Goal: Task Accomplishment & Management: Manage account settings

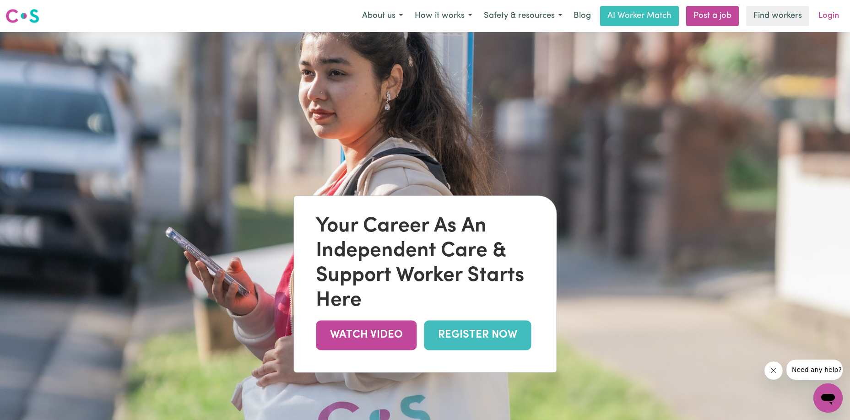
click at [826, 11] on link "Login" at bounding box center [829, 16] width 32 height 20
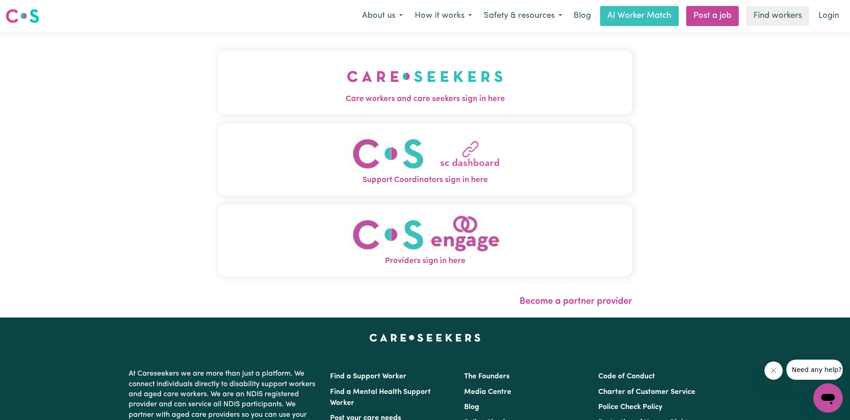
click at [371, 93] on img "Care workers and care seekers sign in here" at bounding box center [425, 77] width 156 height 34
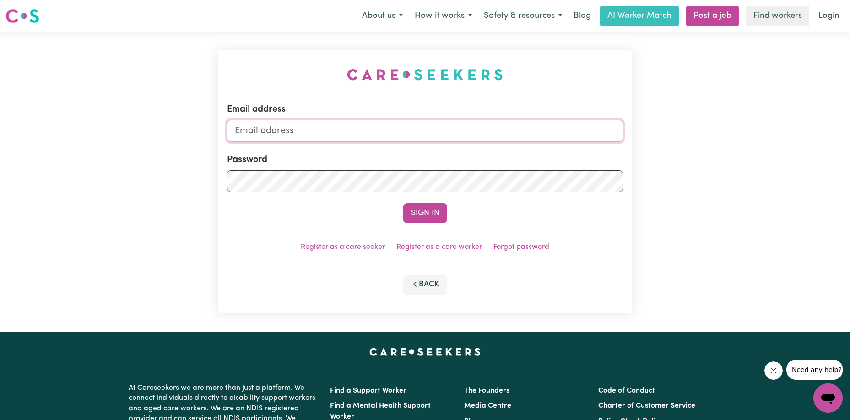
type input "[EMAIL_ADDRESS][DOMAIN_NAME]"
click at [426, 212] on button "Sign In" at bounding box center [425, 213] width 44 height 20
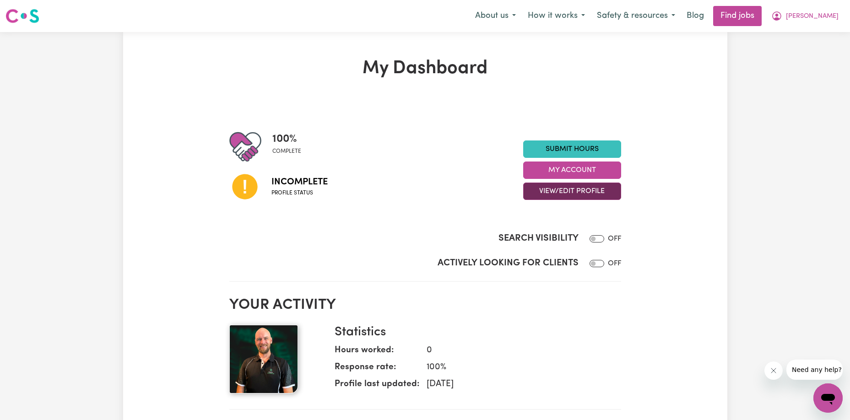
click at [545, 188] on button "View/Edit Profile" at bounding box center [572, 191] width 98 height 17
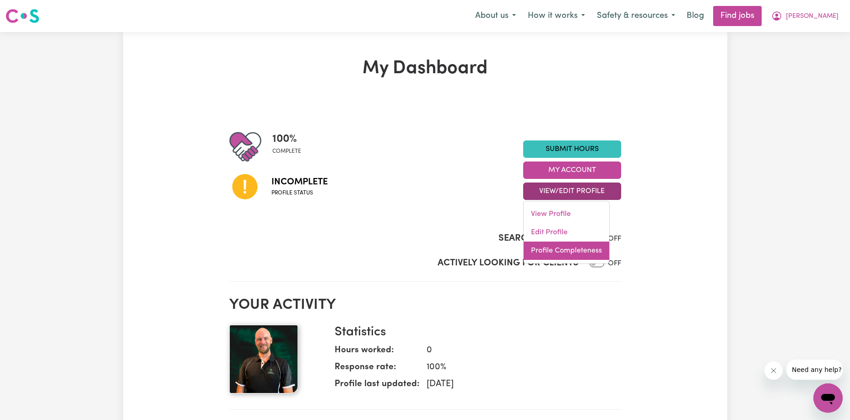
click at [559, 246] on link "Profile Completeness" at bounding box center [567, 251] width 86 height 18
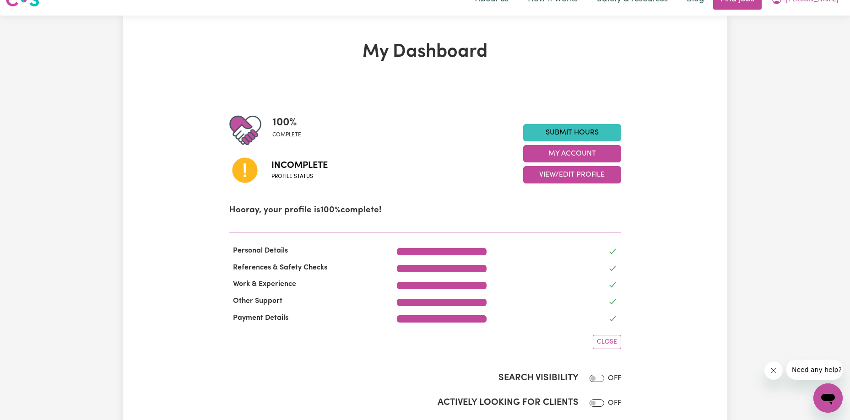
scroll to position [7, 0]
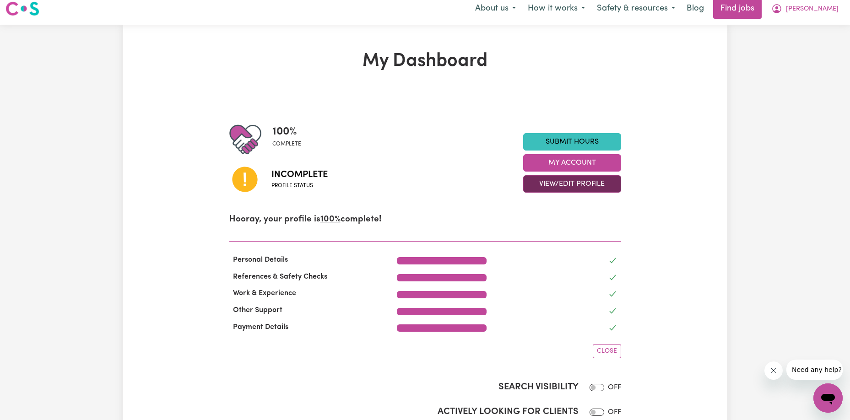
click at [588, 183] on button "View/Edit Profile" at bounding box center [572, 183] width 98 height 17
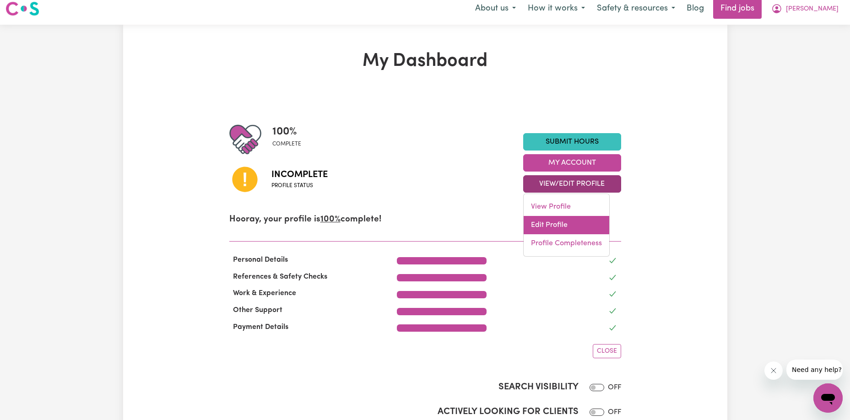
click at [555, 216] on link "Edit Profile" at bounding box center [567, 225] width 86 height 18
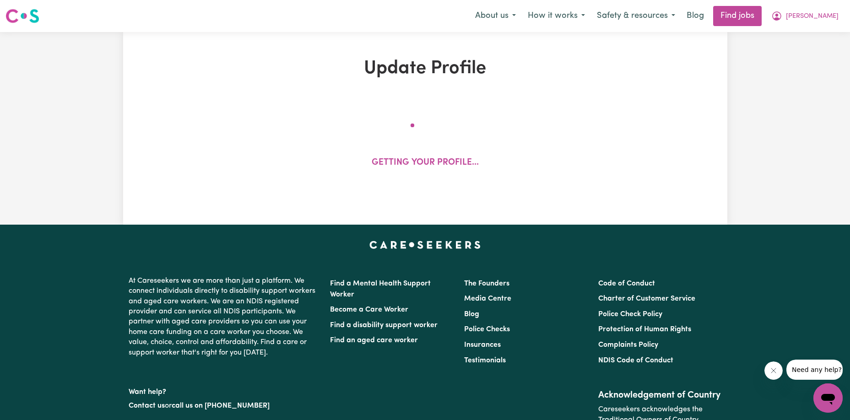
select select "[DEMOGRAPHIC_DATA]"
select select "[DEMOGRAPHIC_DATA] Citizen"
select select "Studying a healthcare related degree or qualification"
select select "55"
select select "75"
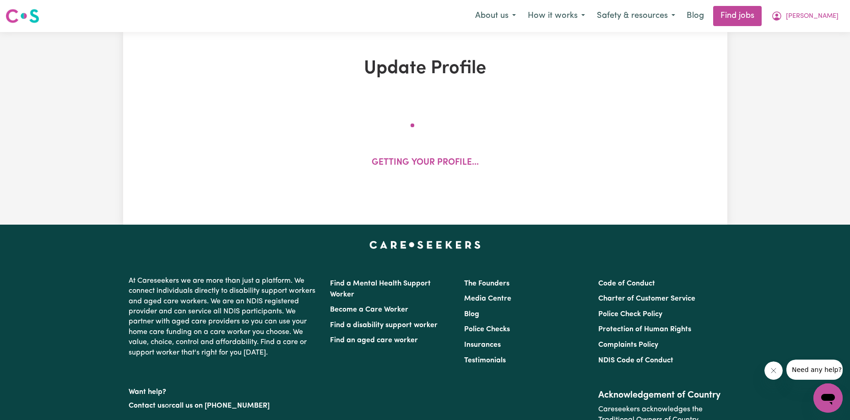
select select "85"
select select "145"
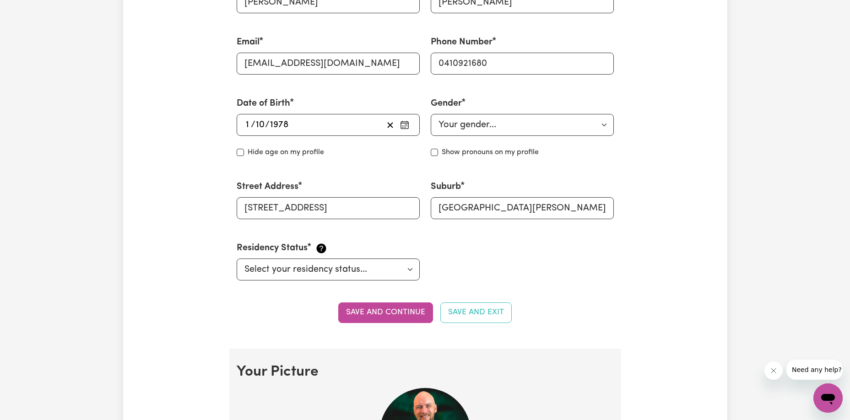
scroll to position [324, 0]
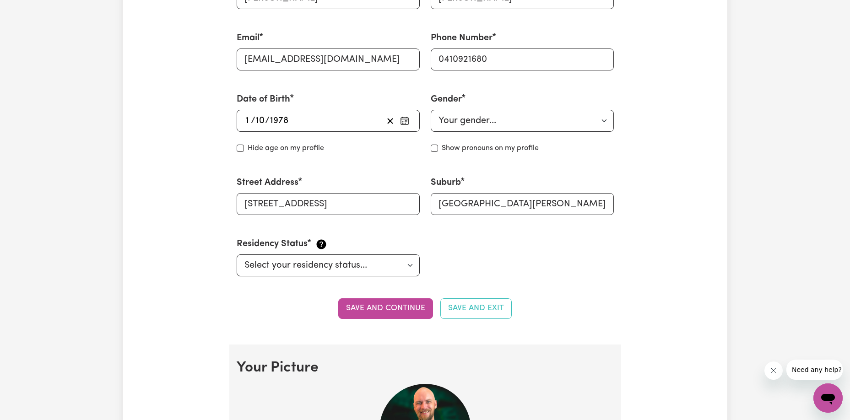
click at [299, 179] on label "Street Address" at bounding box center [268, 183] width 62 height 14
click at [299, 193] on input "[STREET_ADDRESS]" at bounding box center [328, 204] width 183 height 22
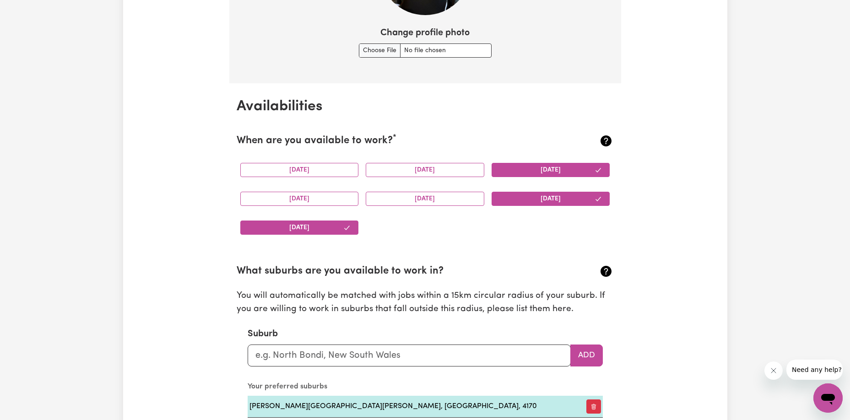
scroll to position [785, 0]
click at [528, 167] on button "[DATE]" at bounding box center [551, 170] width 119 height 14
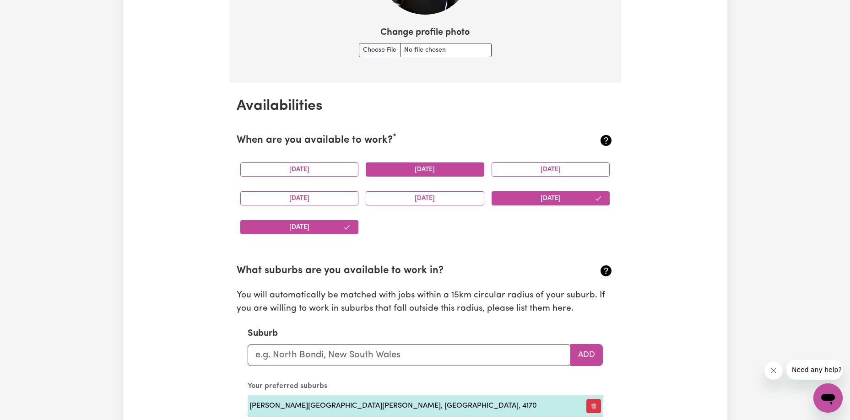
click at [389, 171] on button "[DATE]" at bounding box center [425, 170] width 119 height 14
click at [561, 165] on button "[DATE]" at bounding box center [551, 170] width 119 height 14
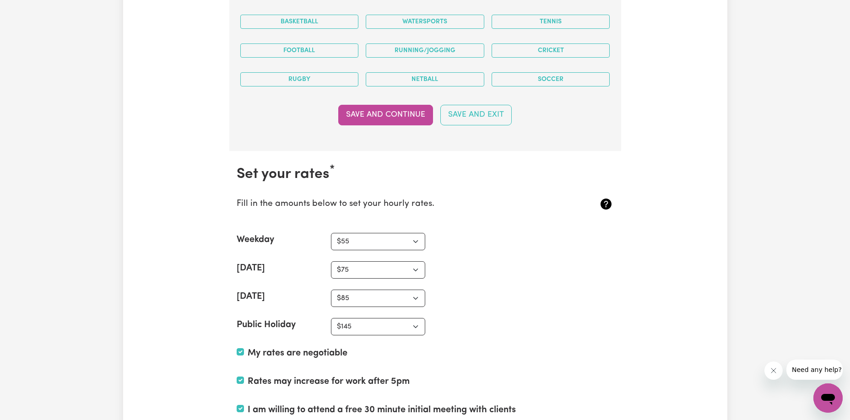
scroll to position [2359, 0]
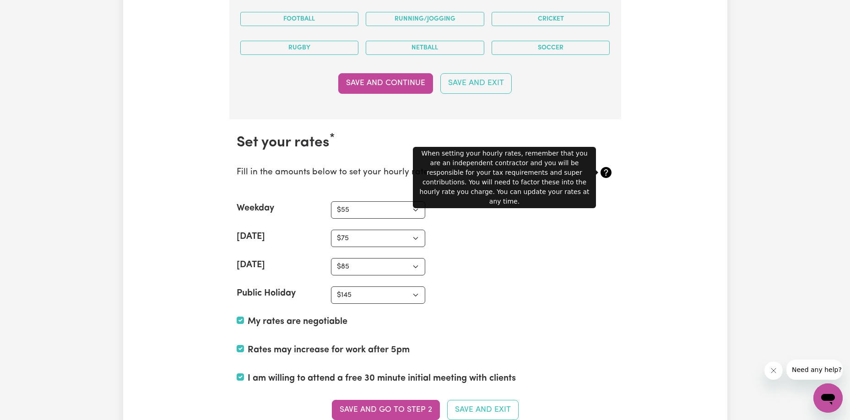
click at [604, 173] on icon at bounding box center [606, 172] width 11 height 11
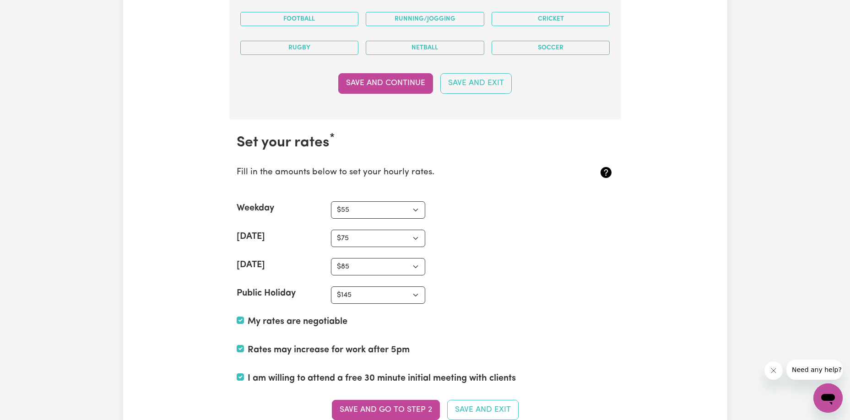
click at [604, 173] on icon at bounding box center [606, 172] width 11 height 11
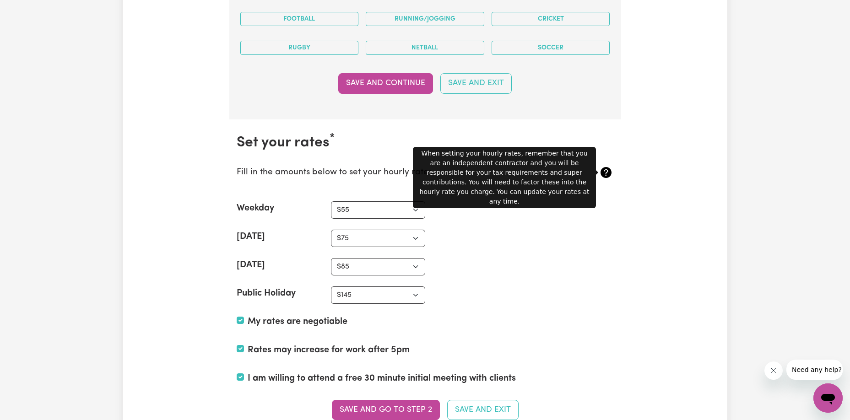
click at [604, 173] on icon at bounding box center [606, 172] width 11 height 11
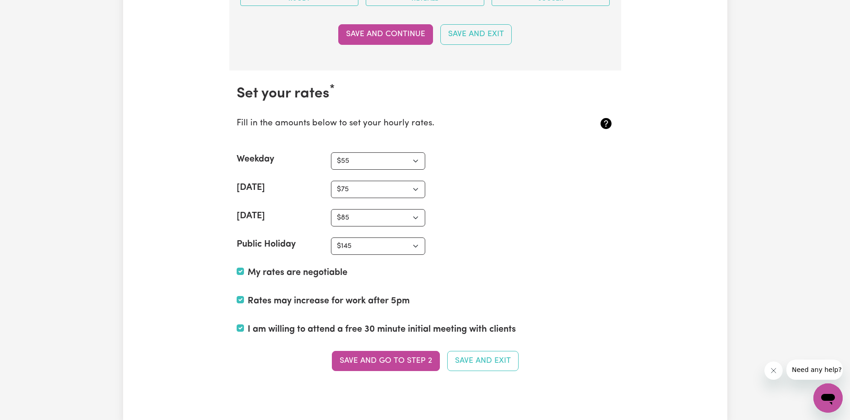
scroll to position [2431, 0]
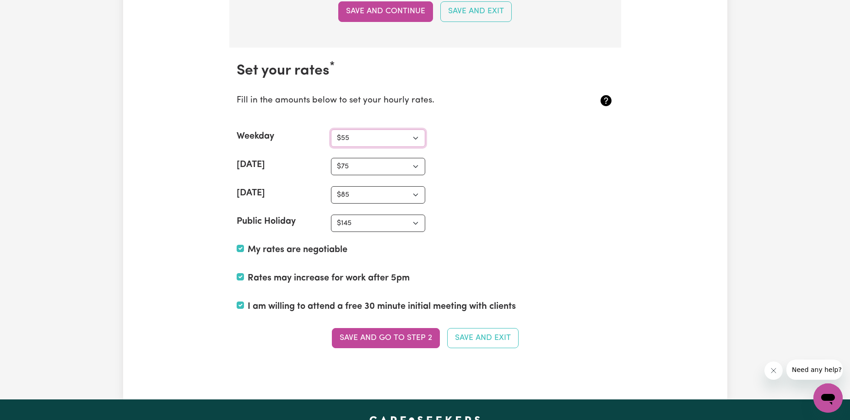
click at [346, 136] on select "N/A $37 $38 $39 $40 $41 $42 $43 $44 $45 $46 $47 $48 $49 $50 $51 $52 $53 $54 $55…" at bounding box center [378, 138] width 94 height 17
click at [331, 130] on select "N/A $37 $38 $39 $40 $41 $42 $43 $44 $45 $46 $47 $48 $49 $50 $51 $52 $53 $54 $55…" at bounding box center [378, 138] width 94 height 17
click at [402, 140] on select "N/A $37 $38 $39 $40 $41 $42 $43 $44 $45 $46 $47 $48 $49 $50 $51 $52 $53 $54 $55…" at bounding box center [378, 138] width 94 height 17
select select "52"
click at [331, 130] on select "N/A $37 $38 $39 $40 $41 $42 $43 $44 $45 $46 $47 $48 $49 $50 $51 $52 $53 $54 $55…" at bounding box center [378, 138] width 94 height 17
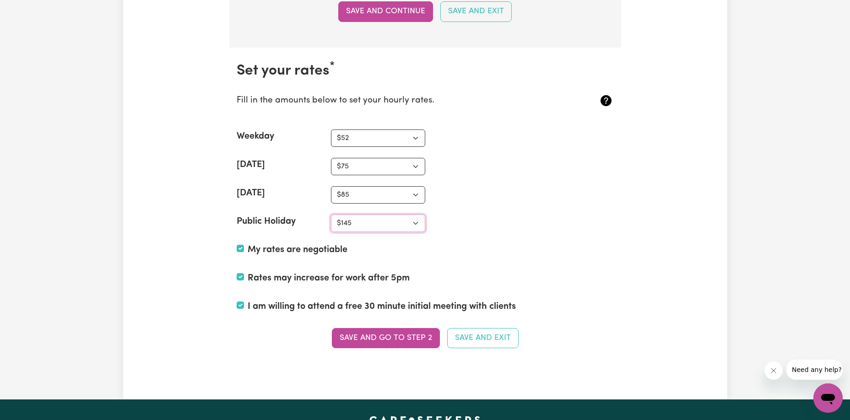
click at [416, 220] on select "N/A $37 $38 $39 $40 $41 $42 $43 $44 $45 $46 $47 $48 $49 $50 $51 $52 $53 $54 $55…" at bounding box center [378, 223] width 94 height 17
select select "106"
click at [331, 215] on select "N/A $37 $38 $39 $40 $41 $42 $43 $44 $45 $46 $47 $48 $49 $50 $51 $52 $53 $54 $55…" at bounding box center [378, 223] width 94 height 17
click at [552, 184] on section "Set your rates * Fill in the amounts below to set your hourly rates. Weekday N/…" at bounding box center [425, 211] width 392 height 327
click at [382, 162] on select "N/A $37 $38 $39 $40 $41 $42 $43 $44 $45 $46 $47 $48 $49 $50 $51 $52 $53 $54 $55…" at bounding box center [378, 166] width 94 height 17
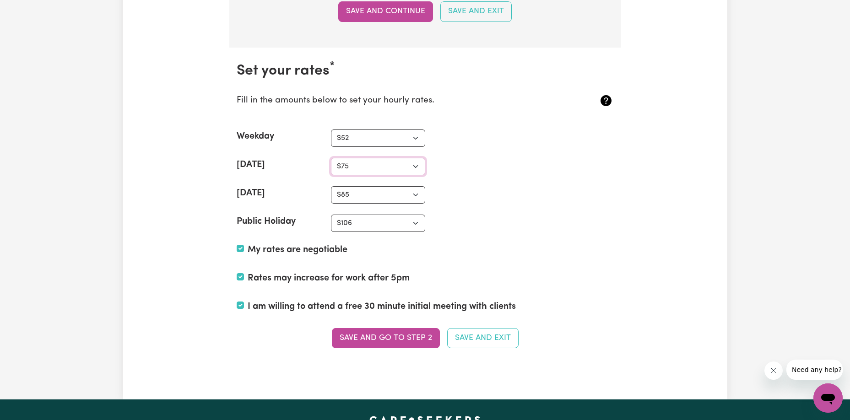
select select "65"
click at [331, 158] on select "N/A $37 $38 $39 $40 $41 $42 $43 $44 $45 $46 $47 $48 $49 $50 $51 $52 $53 $54 $55…" at bounding box center [378, 166] width 94 height 17
click at [381, 190] on select "N/A $37 $38 $39 $40 $41 $42 $43 $44 $45 $46 $47 $48 $49 $50 $51 $52 $53 $54 $55…" at bounding box center [378, 194] width 94 height 17
click at [331, 186] on select "N/A $37 $38 $39 $40 $41 $42 $43 $44 $45 $46 $47 $48 $49 $50 $51 $52 $53 $54 $55…" at bounding box center [378, 194] width 94 height 17
click at [392, 188] on select "N/A $37 $38 $39 $40 $41 $42 $43 $44 $45 $46 $47 $48 $49 $50 $51 $52 $53 $54 $55…" at bounding box center [378, 194] width 94 height 17
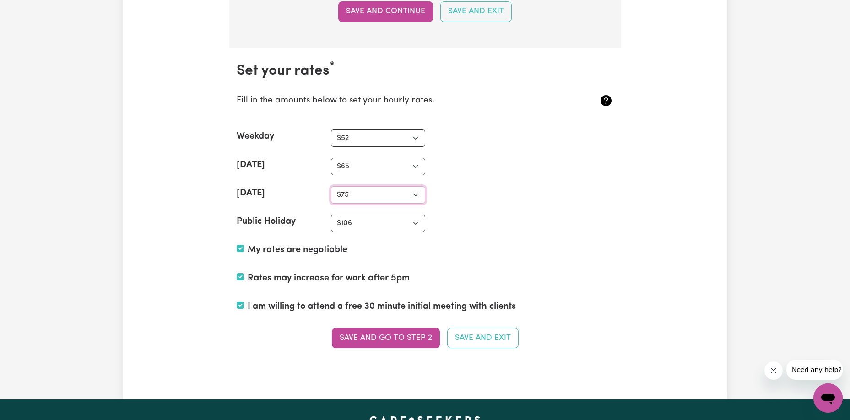
select select "78"
click at [331, 186] on select "N/A $37 $38 $39 $40 $41 $42 $43 $44 $45 $46 $47 $48 $49 $50 $51 $52 $53 $54 $55…" at bounding box center [378, 194] width 94 height 17
click at [404, 331] on button "Save and go to Step 2" at bounding box center [386, 338] width 108 height 20
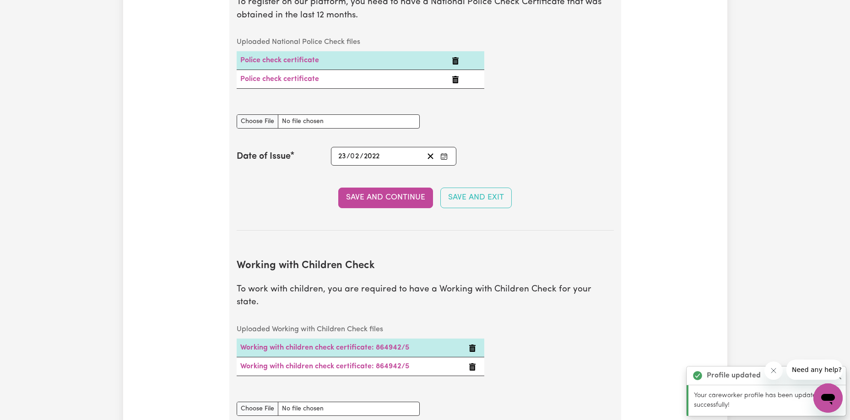
scroll to position [725, 0]
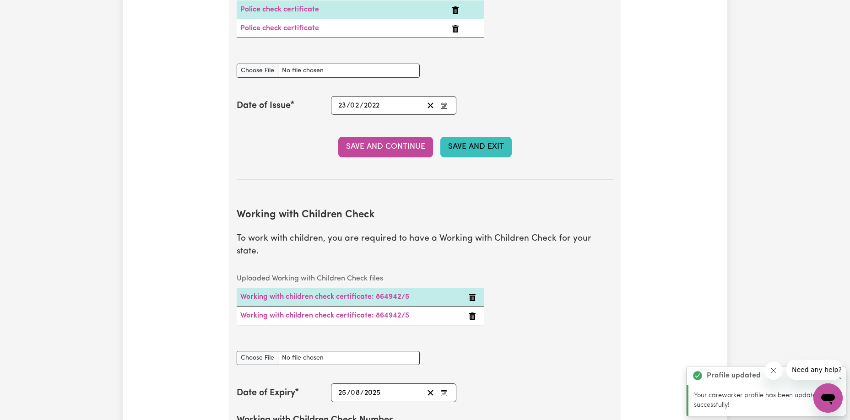
click at [476, 152] on button "Save and Exit" at bounding box center [476, 147] width 71 height 20
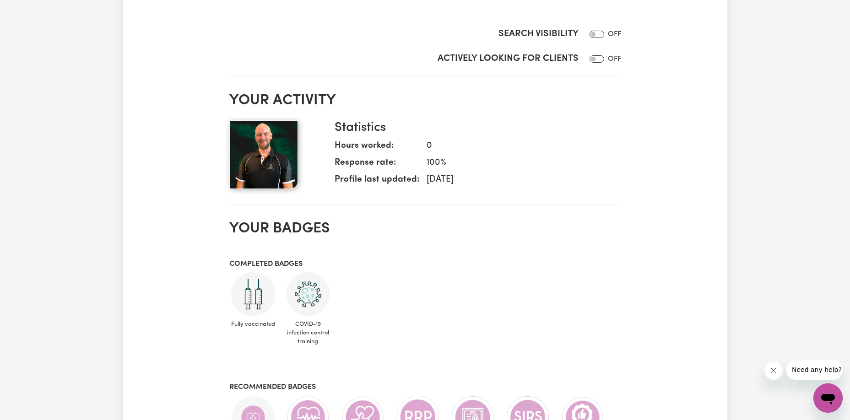
scroll to position [51, 0]
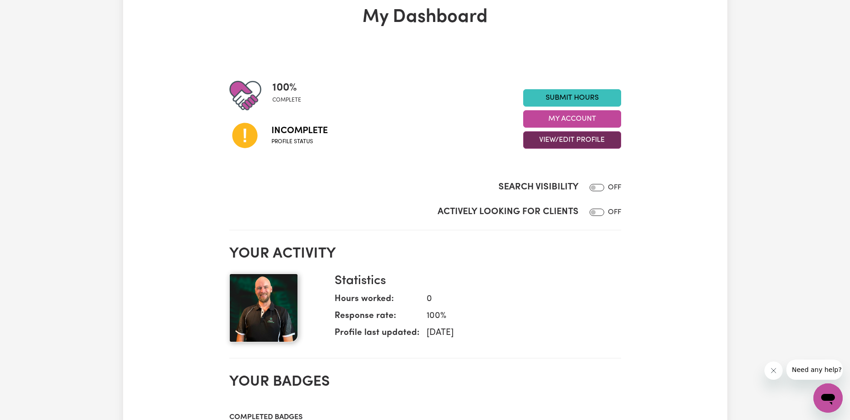
click at [550, 143] on button "View/Edit Profile" at bounding box center [572, 139] width 98 height 17
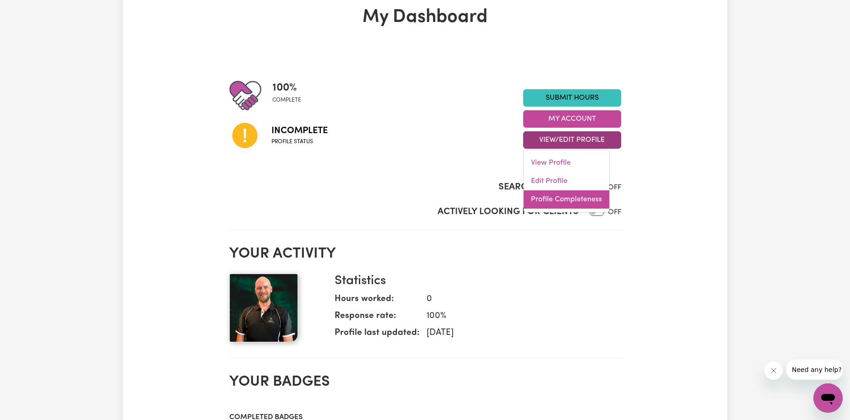
click at [561, 199] on link "Profile Completeness" at bounding box center [567, 199] width 86 height 18
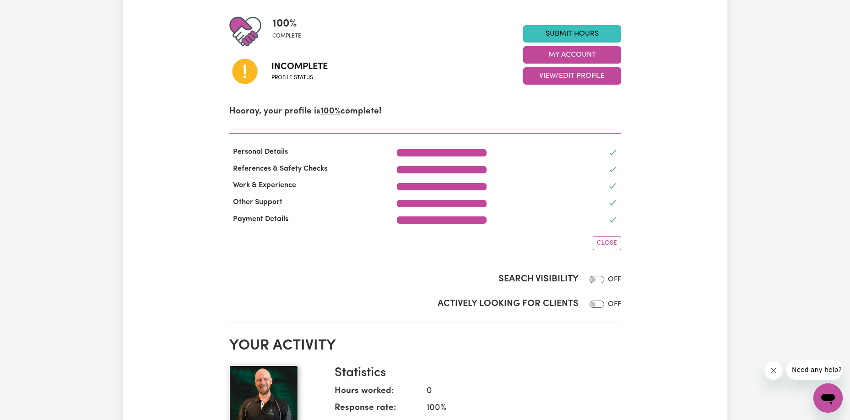
scroll to position [119, 0]
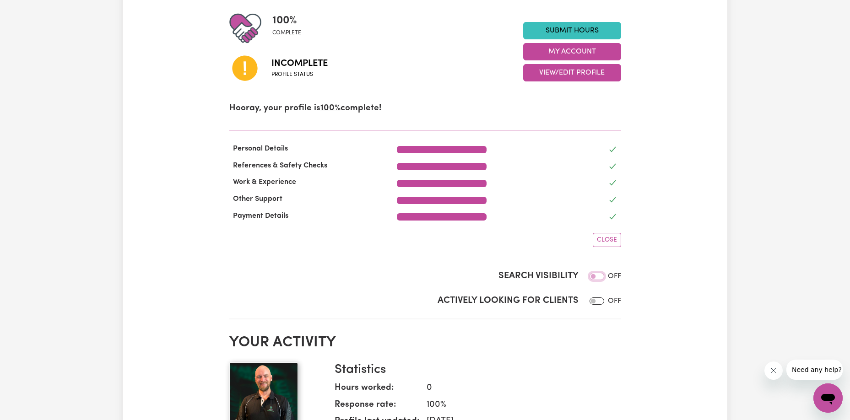
click at [597, 278] on input "Search Visibility" at bounding box center [597, 276] width 15 height 7
checkbox input "true"
click at [601, 301] on div at bounding box center [595, 301] width 18 height 11
click at [600, 301] on input "Actively Looking for Clients" at bounding box center [597, 301] width 15 height 7
checkbox input "true"
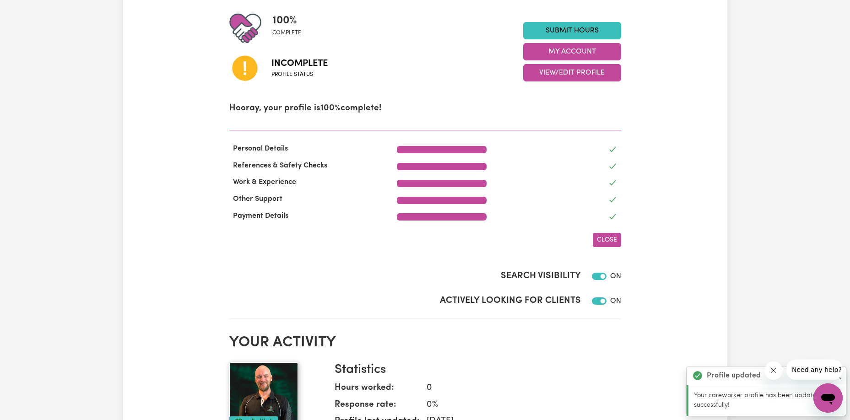
click at [611, 245] on button "Close" at bounding box center [607, 240] width 28 height 14
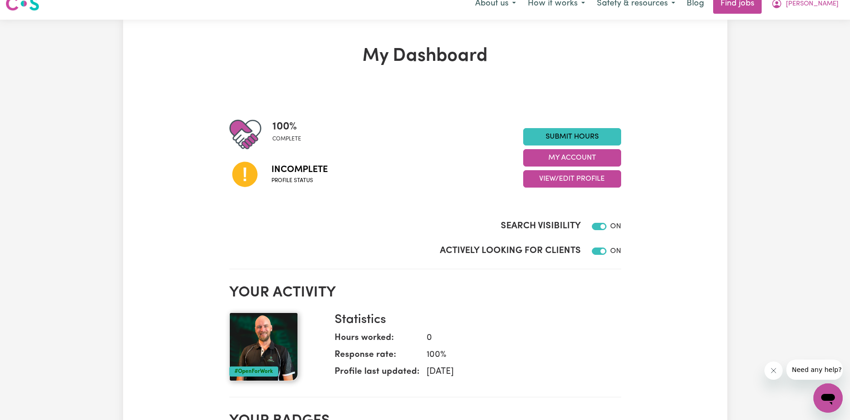
scroll to position [0, 0]
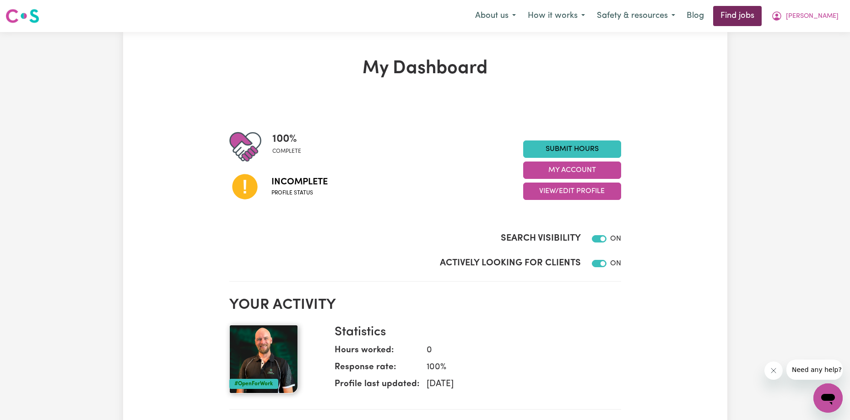
click at [759, 15] on link "Find jobs" at bounding box center [737, 16] width 49 height 20
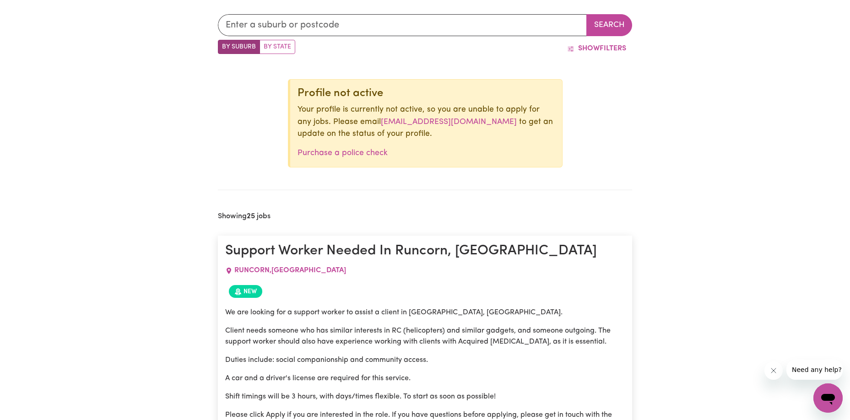
scroll to position [296, 0]
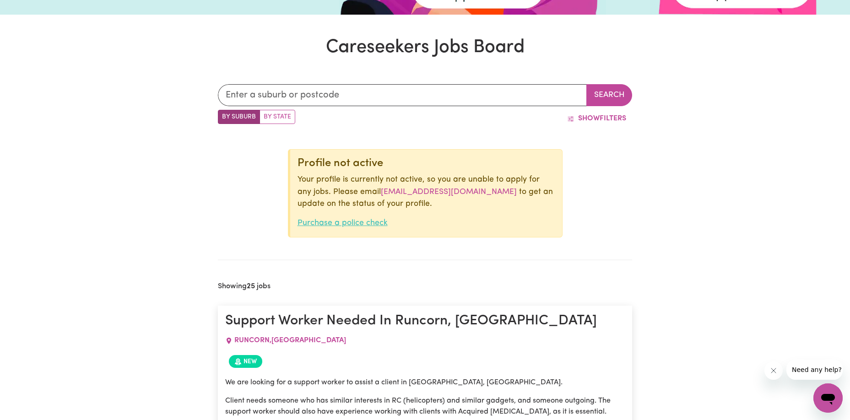
click at [356, 225] on link "Purchase a police check" at bounding box center [343, 223] width 90 height 8
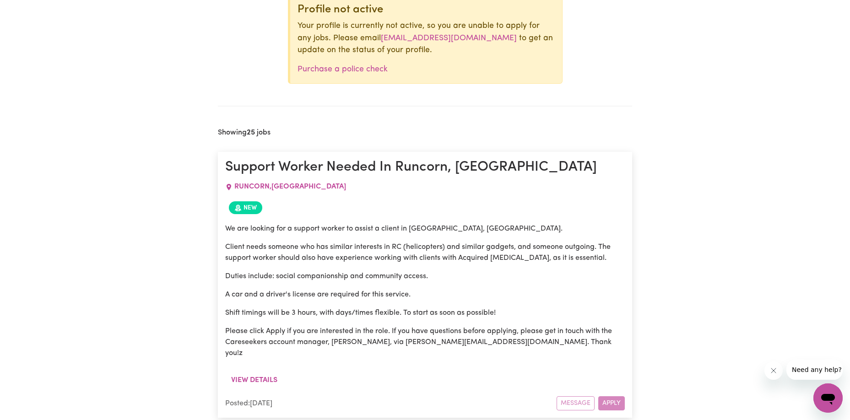
scroll to position [255, 0]
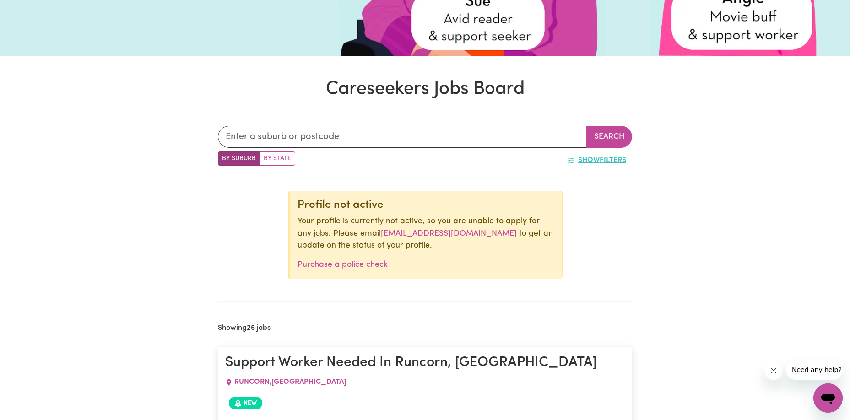
click at [602, 158] on button "Show Filters" at bounding box center [596, 160] width 71 height 17
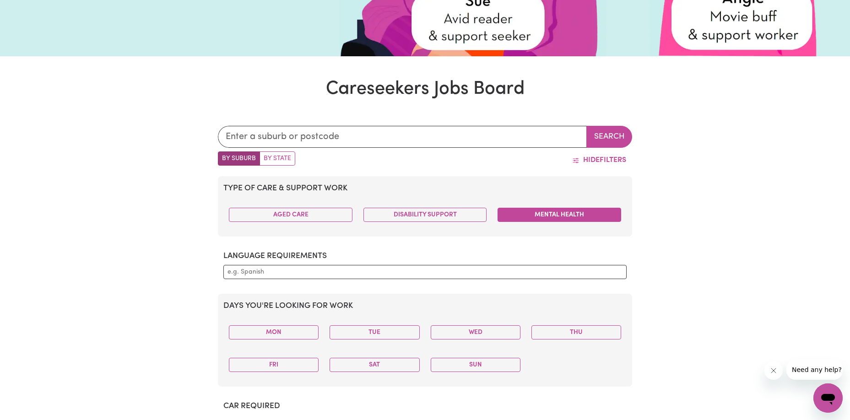
click at [574, 208] on button "Mental Health" at bounding box center [560, 215] width 124 height 14
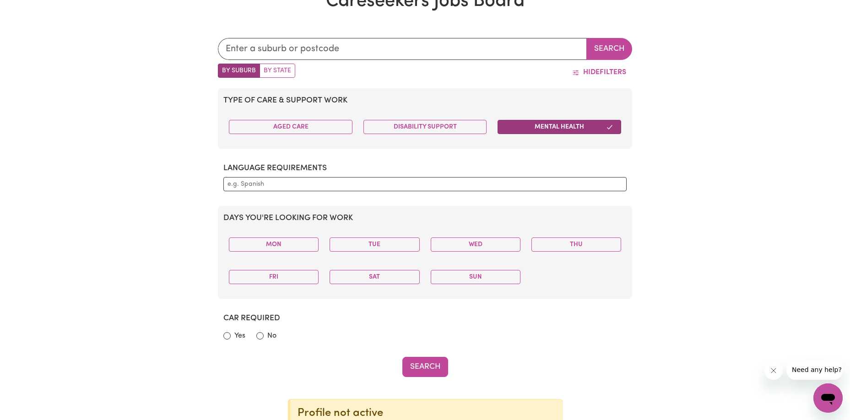
scroll to position [405, 0]
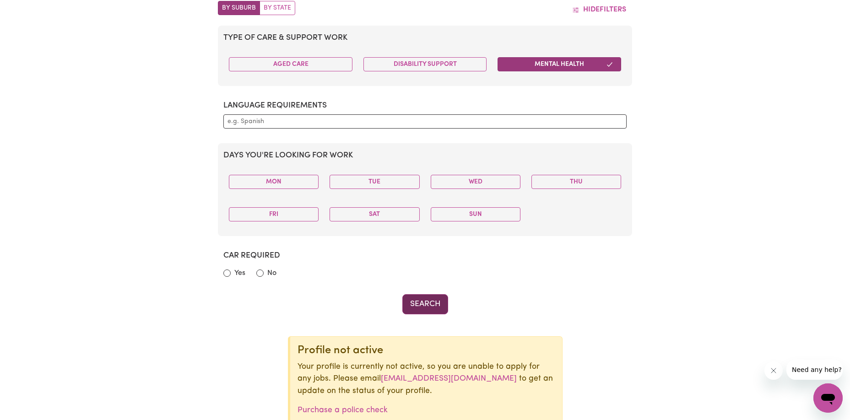
click at [417, 310] on button "Search" at bounding box center [426, 304] width 46 height 20
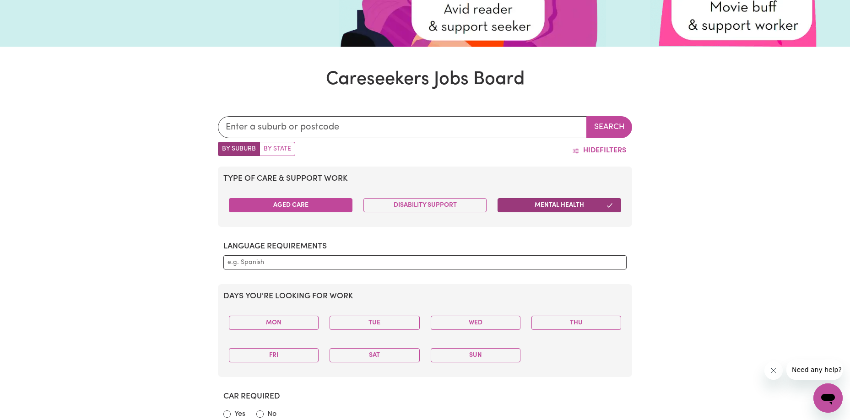
scroll to position [250, 0]
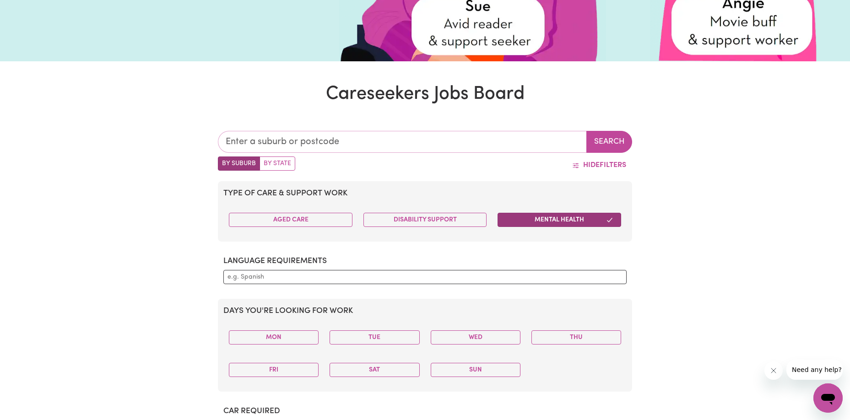
click at [344, 145] on input "text" at bounding box center [402, 142] width 369 height 22
type input "4122"
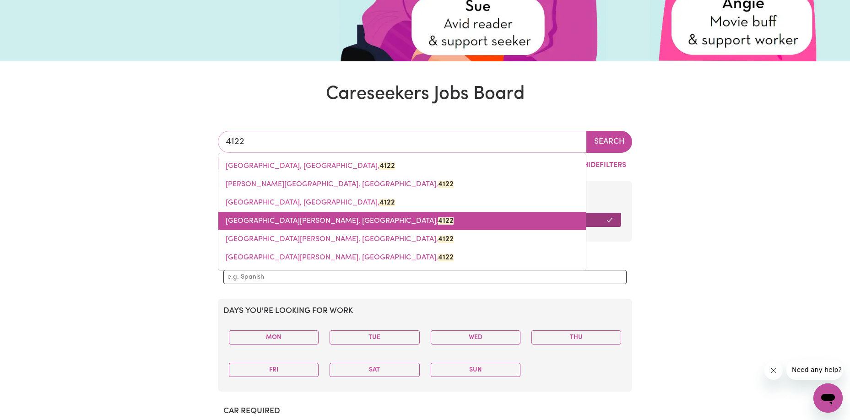
drag, startPoint x: 281, startPoint y: 214, endPoint x: 310, endPoint y: 203, distance: 30.7
click at [281, 214] on link "[GEOGRAPHIC_DATA][PERSON_NAME], [GEOGRAPHIC_DATA], 4122" at bounding box center [402, 221] width 368 height 18
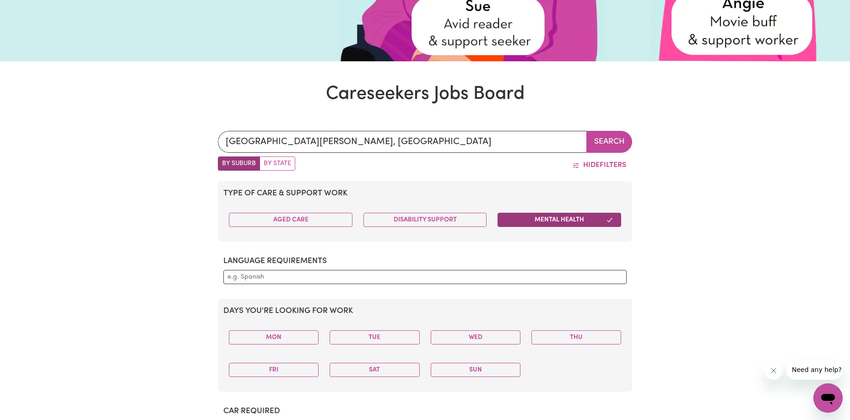
click at [606, 142] on button "Search" at bounding box center [610, 142] width 46 height 22
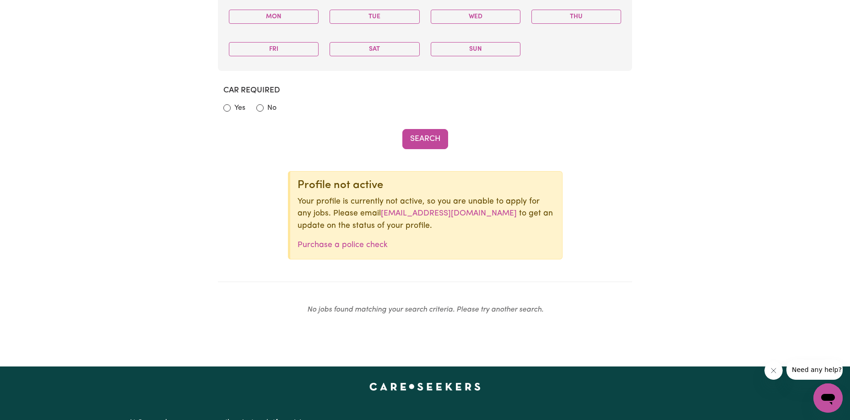
scroll to position [305, 0]
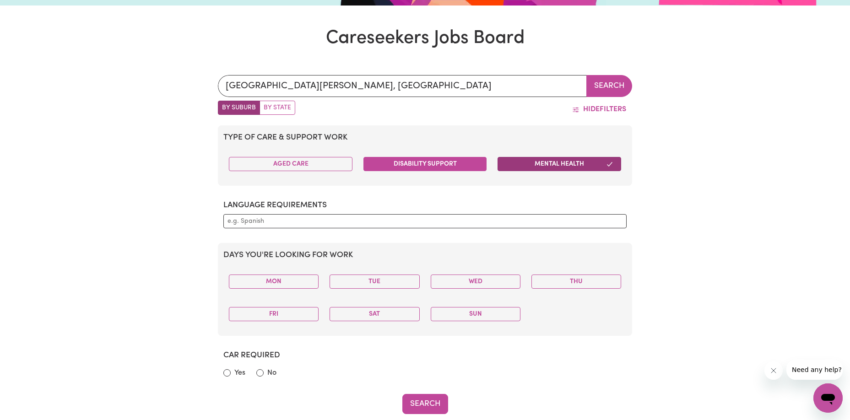
click at [404, 162] on button "Disability Support" at bounding box center [426, 164] width 124 height 14
click at [606, 79] on button "Search" at bounding box center [610, 86] width 46 height 22
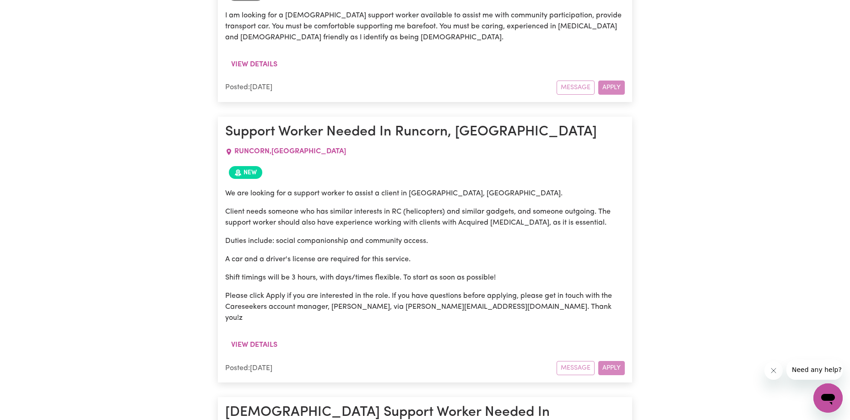
scroll to position [976, 0]
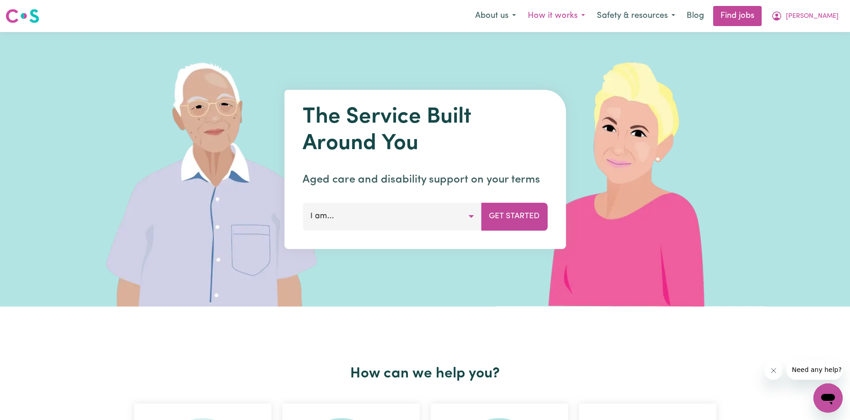
click at [591, 18] on button "How it works" at bounding box center [556, 15] width 69 height 19
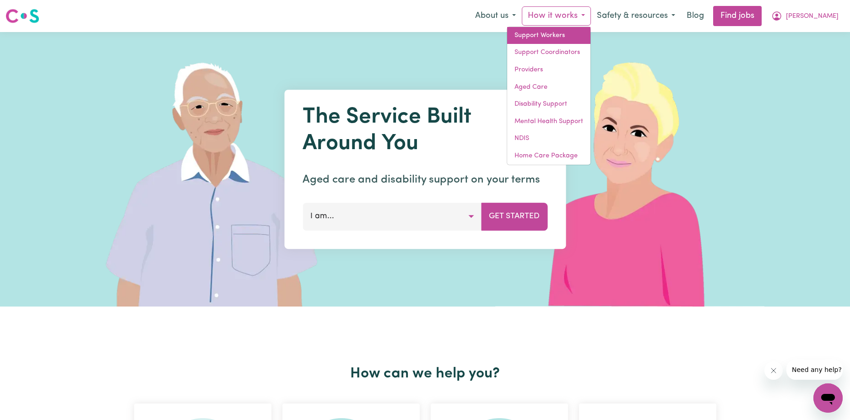
click at [591, 35] on link "Support Workers" at bounding box center [548, 35] width 83 height 17
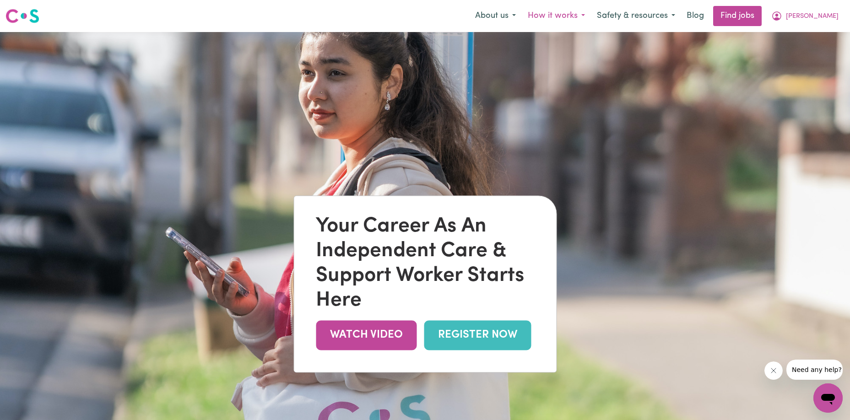
click at [591, 15] on button "How it works" at bounding box center [556, 15] width 69 height 19
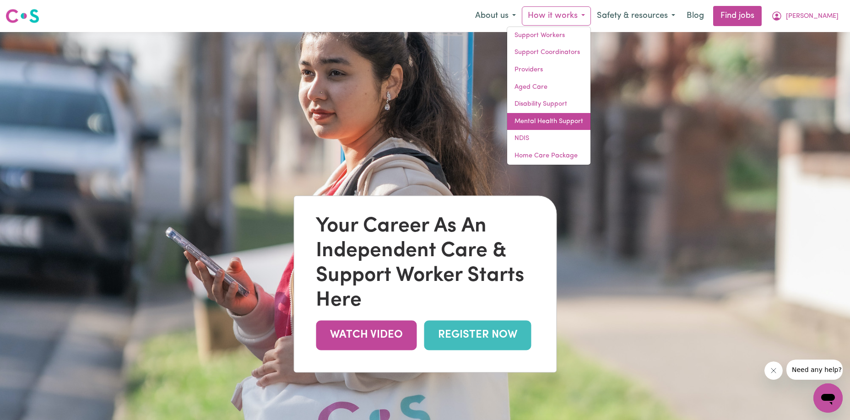
click at [578, 122] on link "Mental Health Support" at bounding box center [548, 121] width 83 height 17
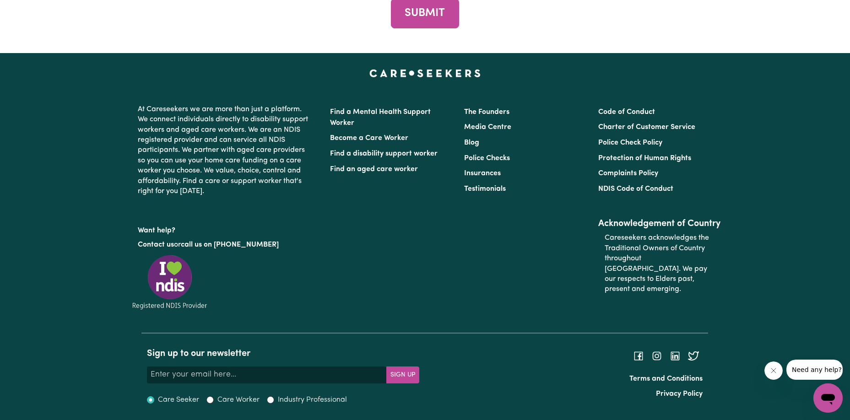
scroll to position [3569, 0]
click at [389, 139] on link "Become a Care Worker" at bounding box center [369, 138] width 78 height 7
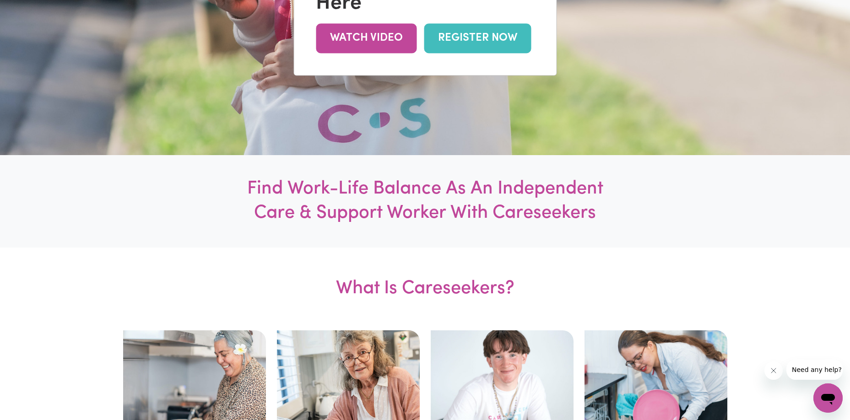
scroll to position [297, 0]
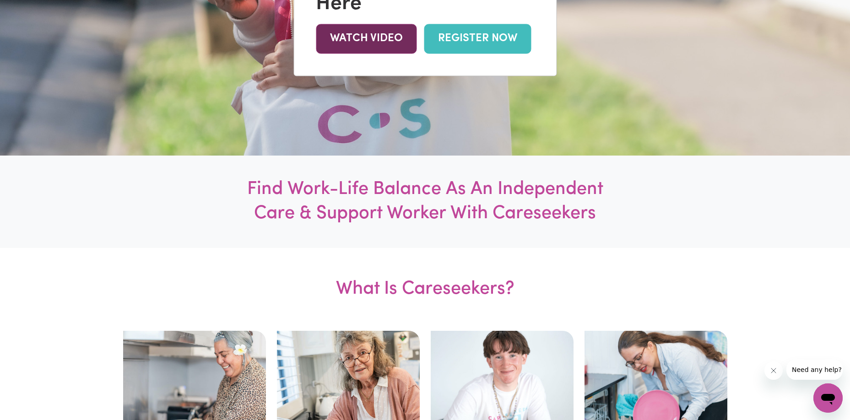
click at [374, 48] on link "WATCH VIDEO" at bounding box center [366, 39] width 101 height 30
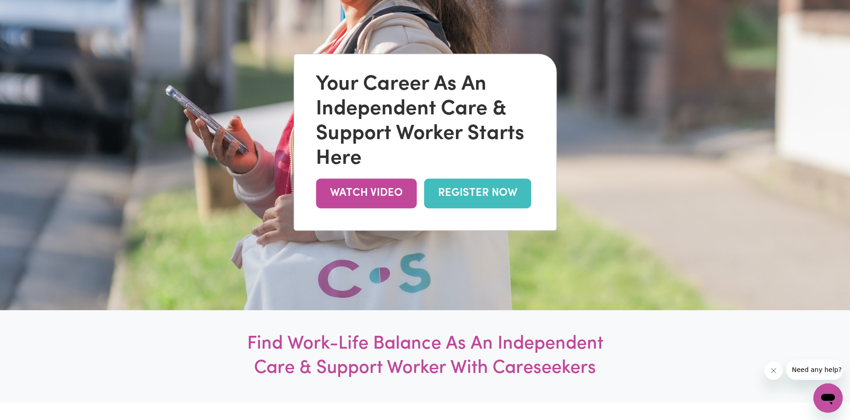
scroll to position [0, 0]
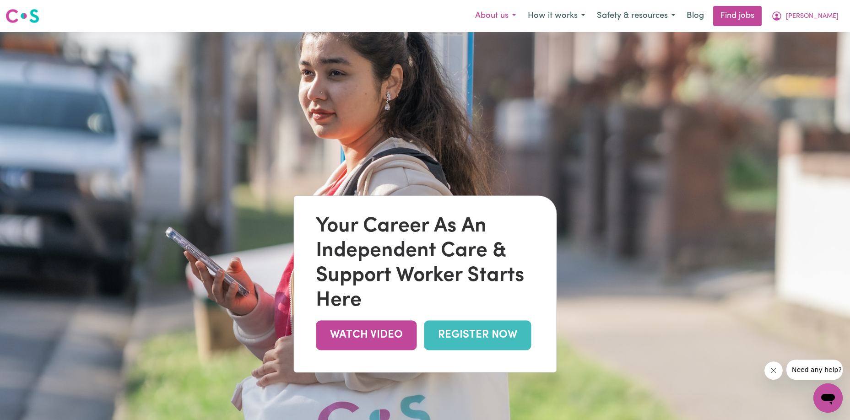
click at [522, 16] on button "About us" at bounding box center [495, 15] width 53 height 19
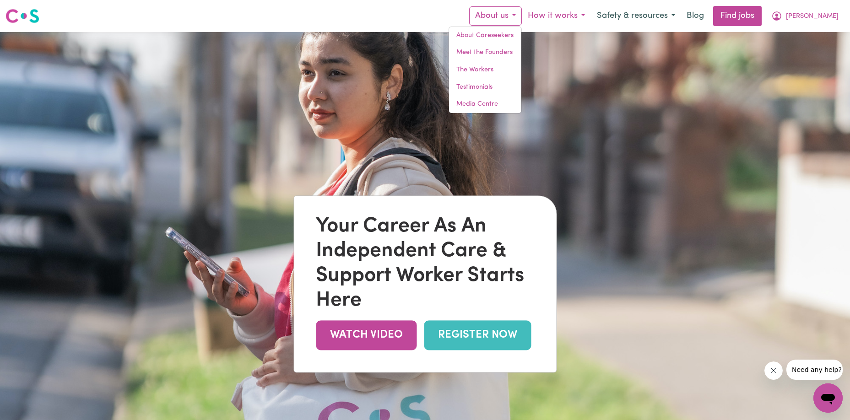
click at [591, 16] on button "How it works" at bounding box center [556, 15] width 69 height 19
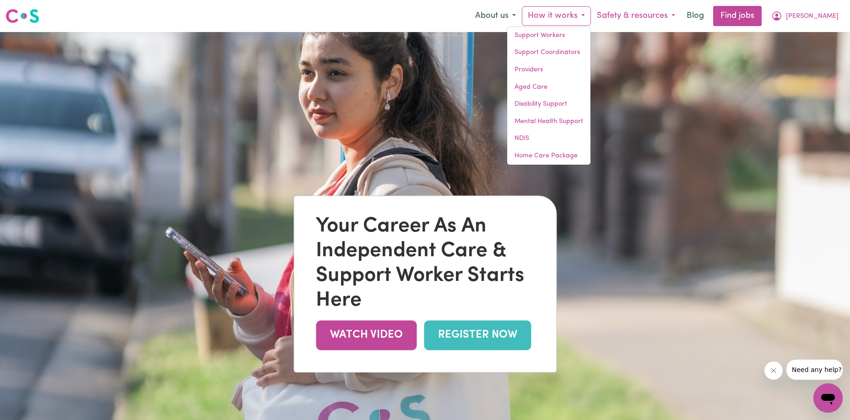
click at [652, 10] on button "Safety & resources" at bounding box center [636, 15] width 90 height 19
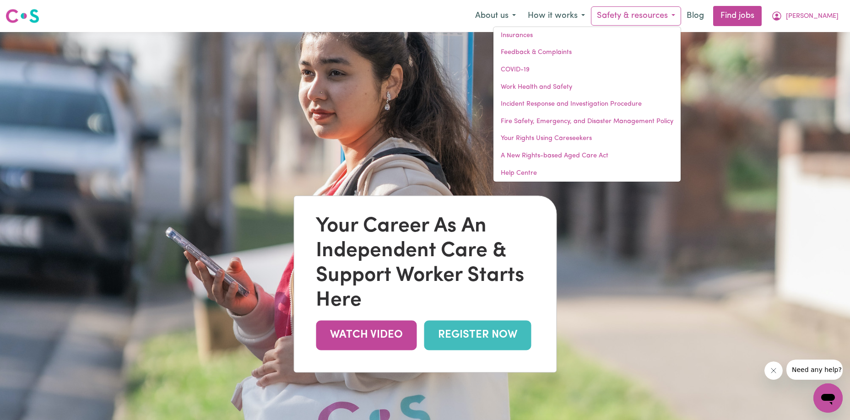
scroll to position [2, 0]
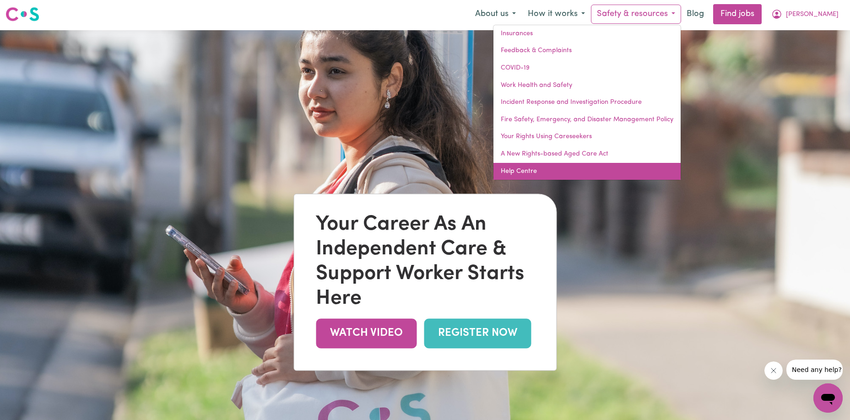
click at [574, 170] on link "Help Centre" at bounding box center [587, 171] width 187 height 17
